Goal: Task Accomplishment & Management: Use online tool/utility

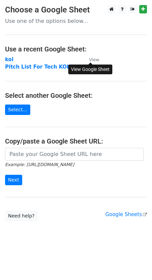
click at [99, 61] on small "View" at bounding box center [94, 59] width 10 height 5
click at [7, 59] on strong "kol" at bounding box center [9, 59] width 8 height 6
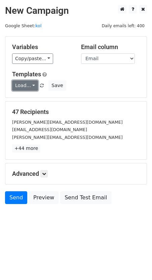
click at [30, 86] on link "Load..." at bounding box center [25, 85] width 26 height 10
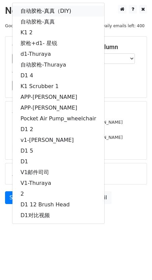
click at [64, 11] on link "自动胶枪-真真（DIY)" at bounding box center [58, 11] width 92 height 11
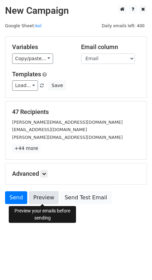
click at [54, 201] on link "Preview" at bounding box center [44, 197] width 30 height 13
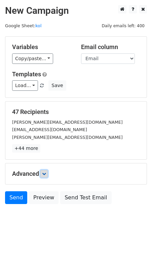
click at [48, 172] on link at bounding box center [43, 173] width 7 height 7
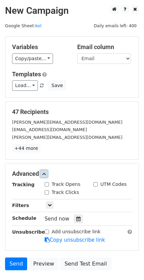
scroll to position [47, 0]
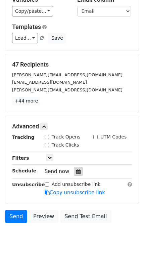
click at [79, 172] on icon at bounding box center [78, 171] width 4 height 5
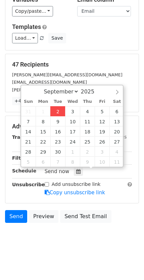
type input "2025-09-02 17:06"
type input "05"
type input "06"
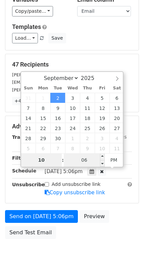
type input "10"
type input "2025-09-02 22:06"
click at [83, 159] on input "06" at bounding box center [84, 159] width 41 height 13
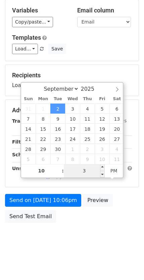
type input "30"
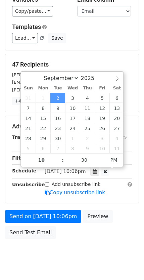
type input "2025-09-02 22:30"
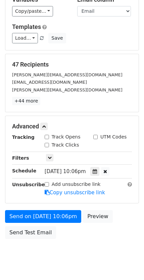
click at [133, 156] on div "Only include spreadsheet rows that match the following filters:" at bounding box center [89, 158] width 98 height 8
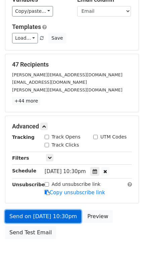
click at [72, 210] on link "Send on Sep 2 at 10:30pm" at bounding box center [43, 216] width 76 height 13
